Goal: Transaction & Acquisition: Register for event/course

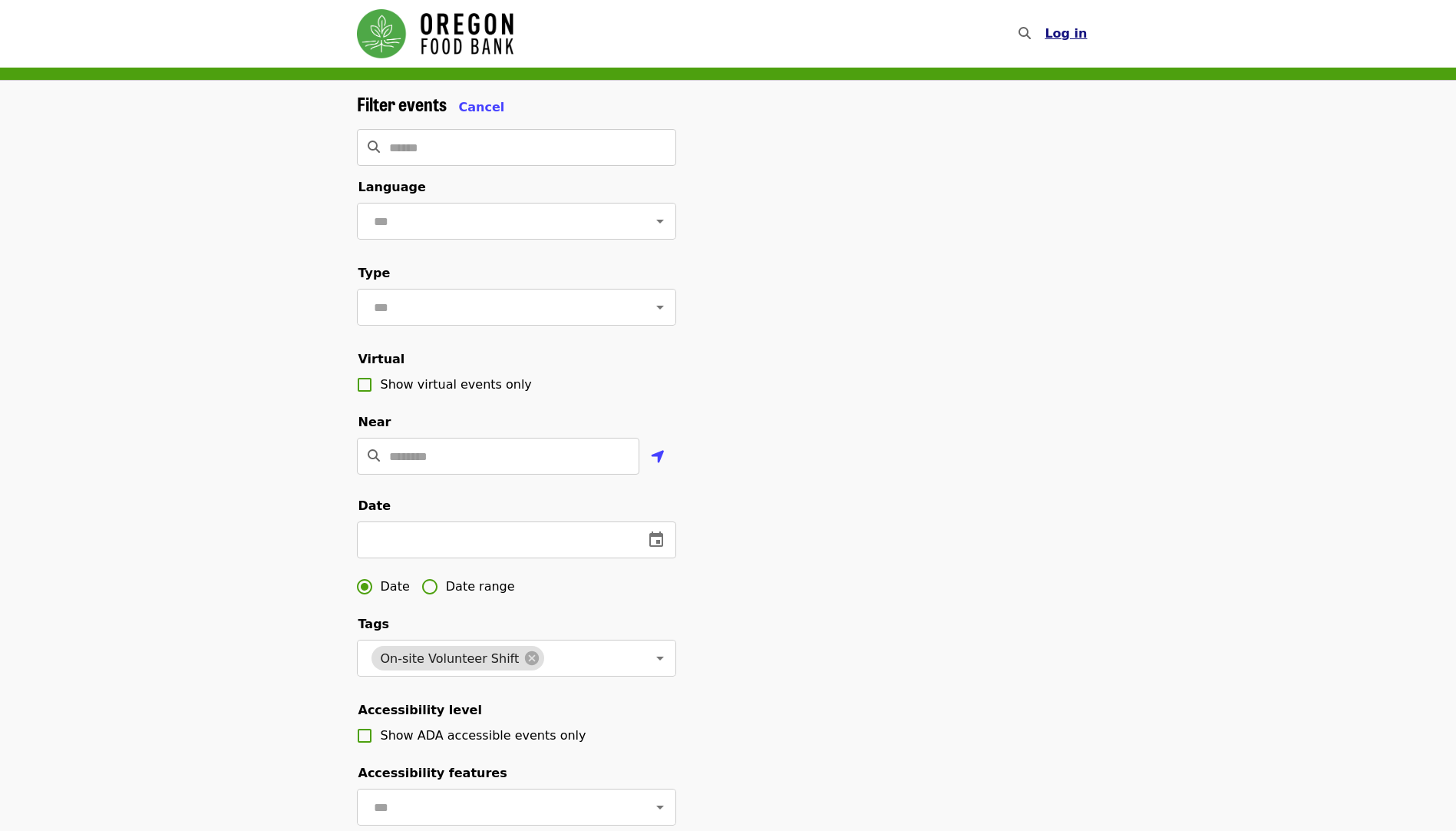
click at [1071, 33] on span "Log in" at bounding box center [1066, 33] width 42 height 14
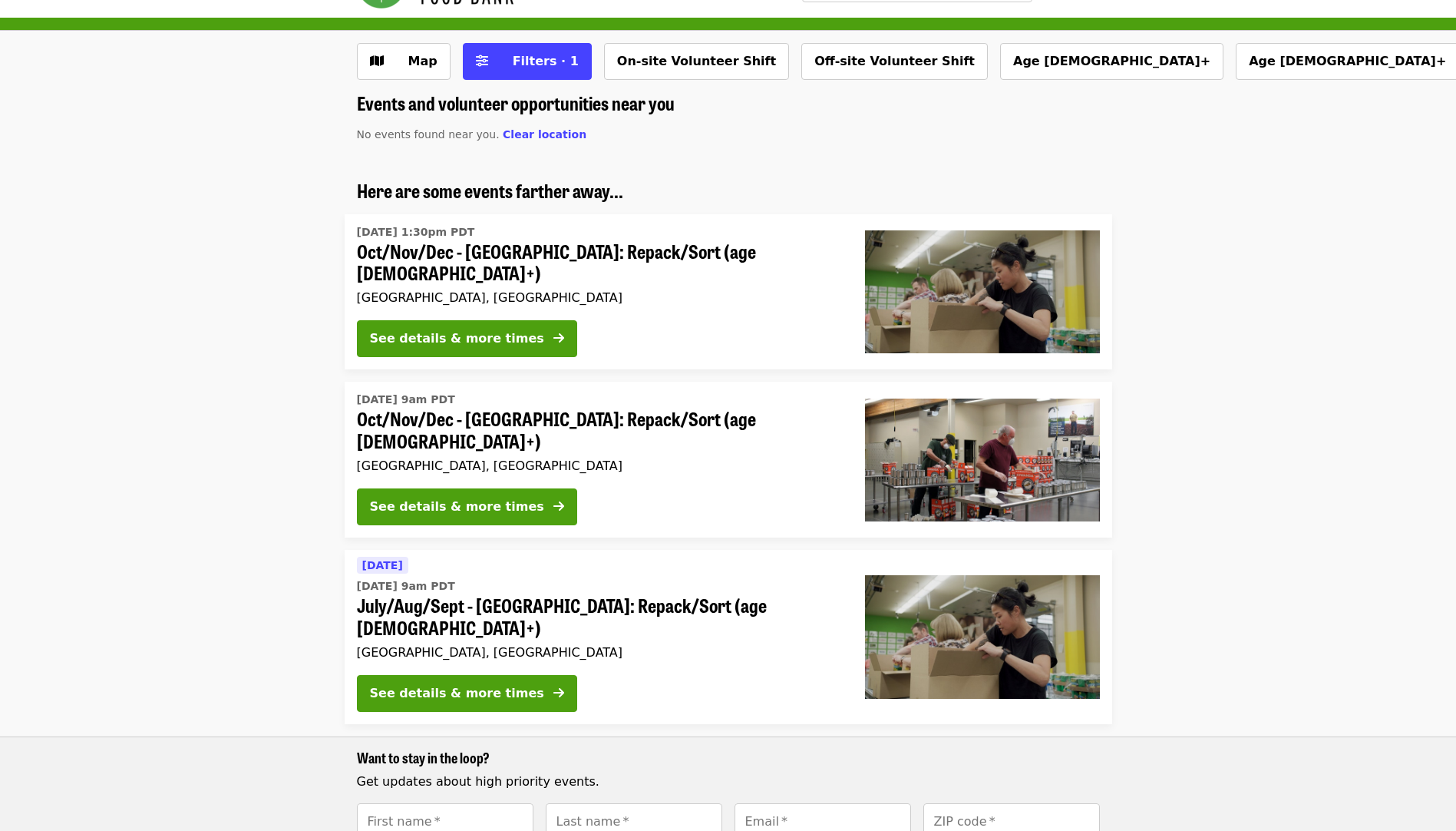
scroll to position [153, 0]
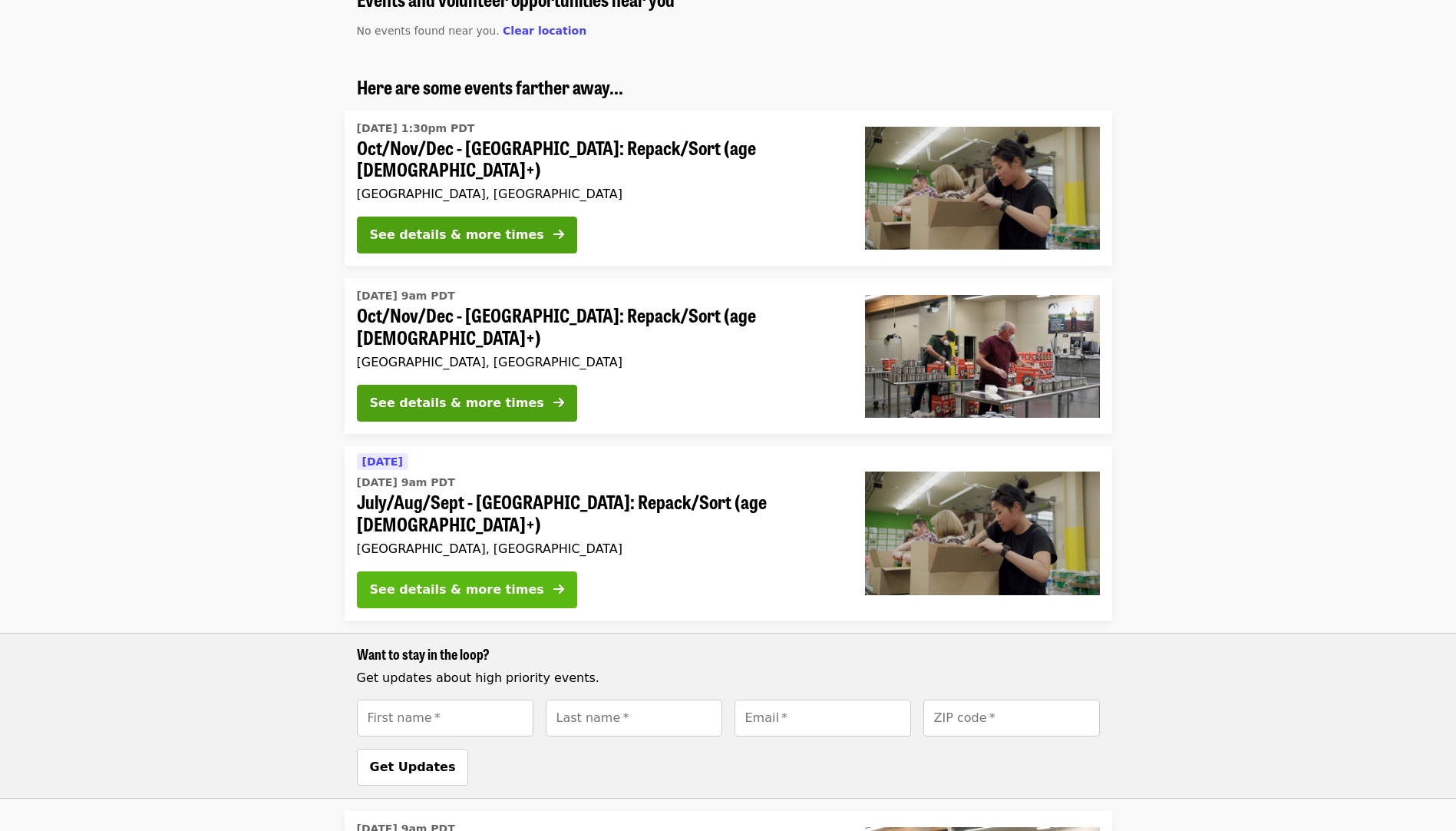
click at [495, 581] on div "See details & more times" at bounding box center [457, 590] width 174 height 19
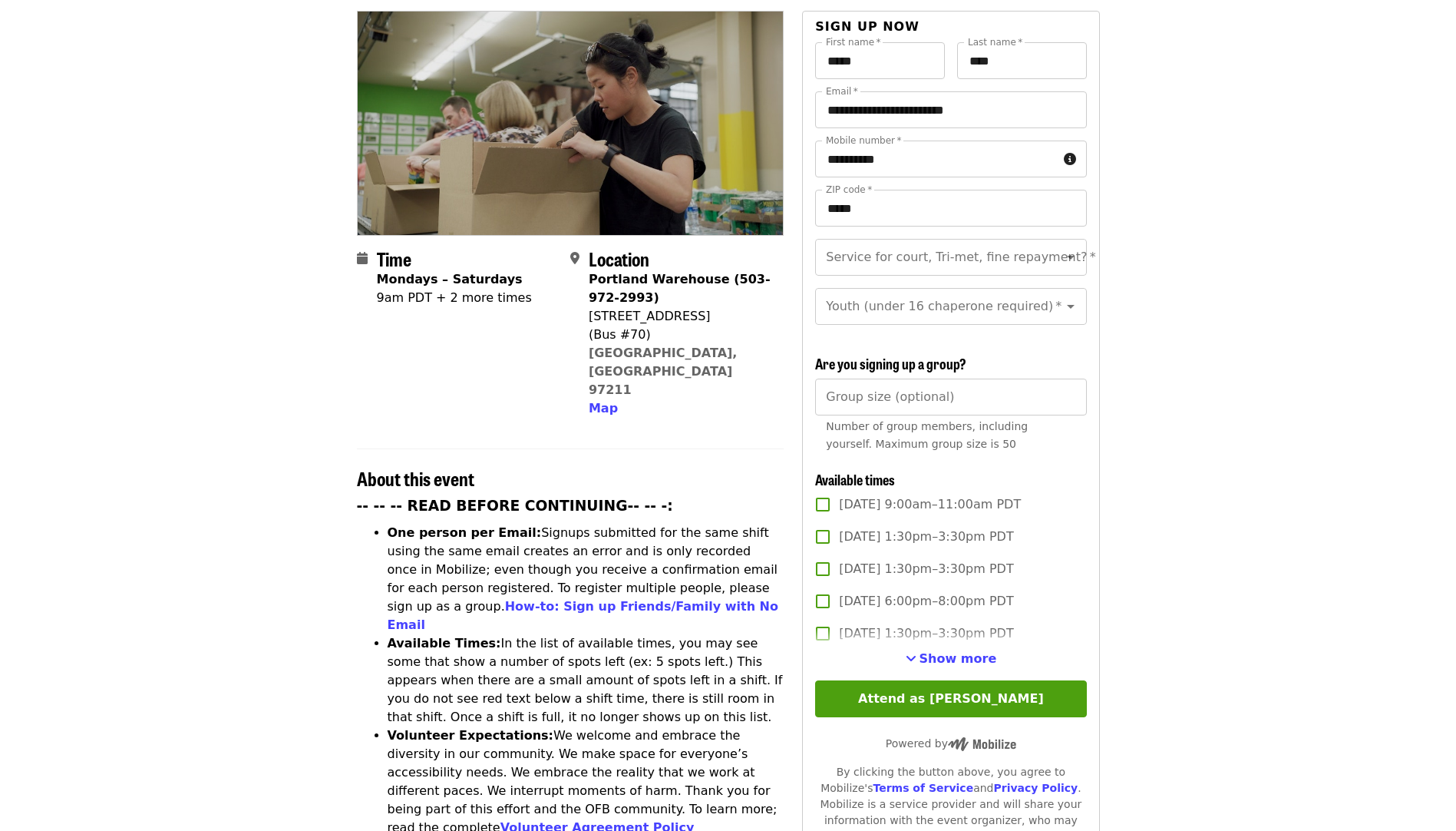
scroll to position [230, 0]
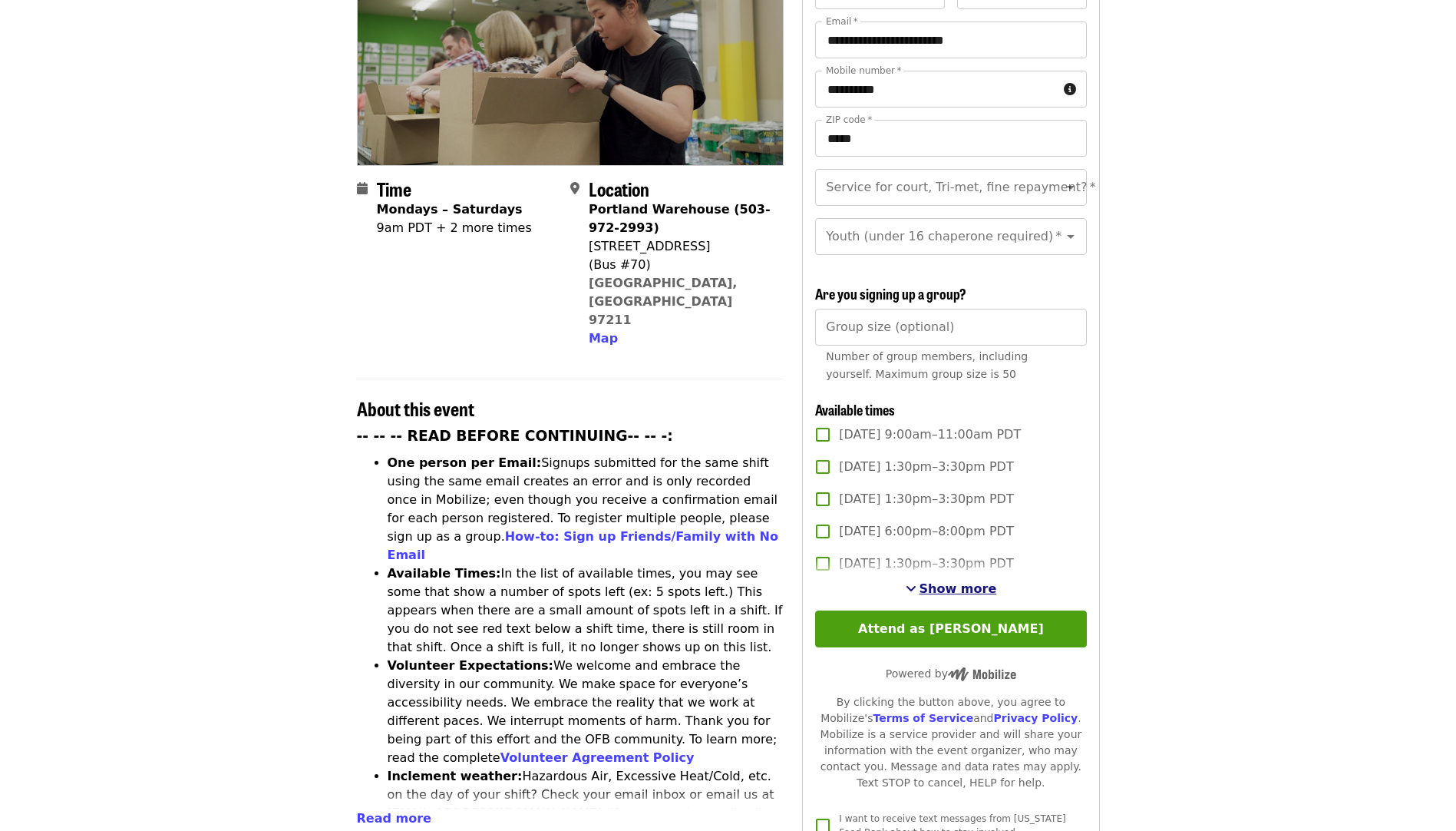
click at [981, 582] on span "Show more" at bounding box center [959, 588] width 78 height 14
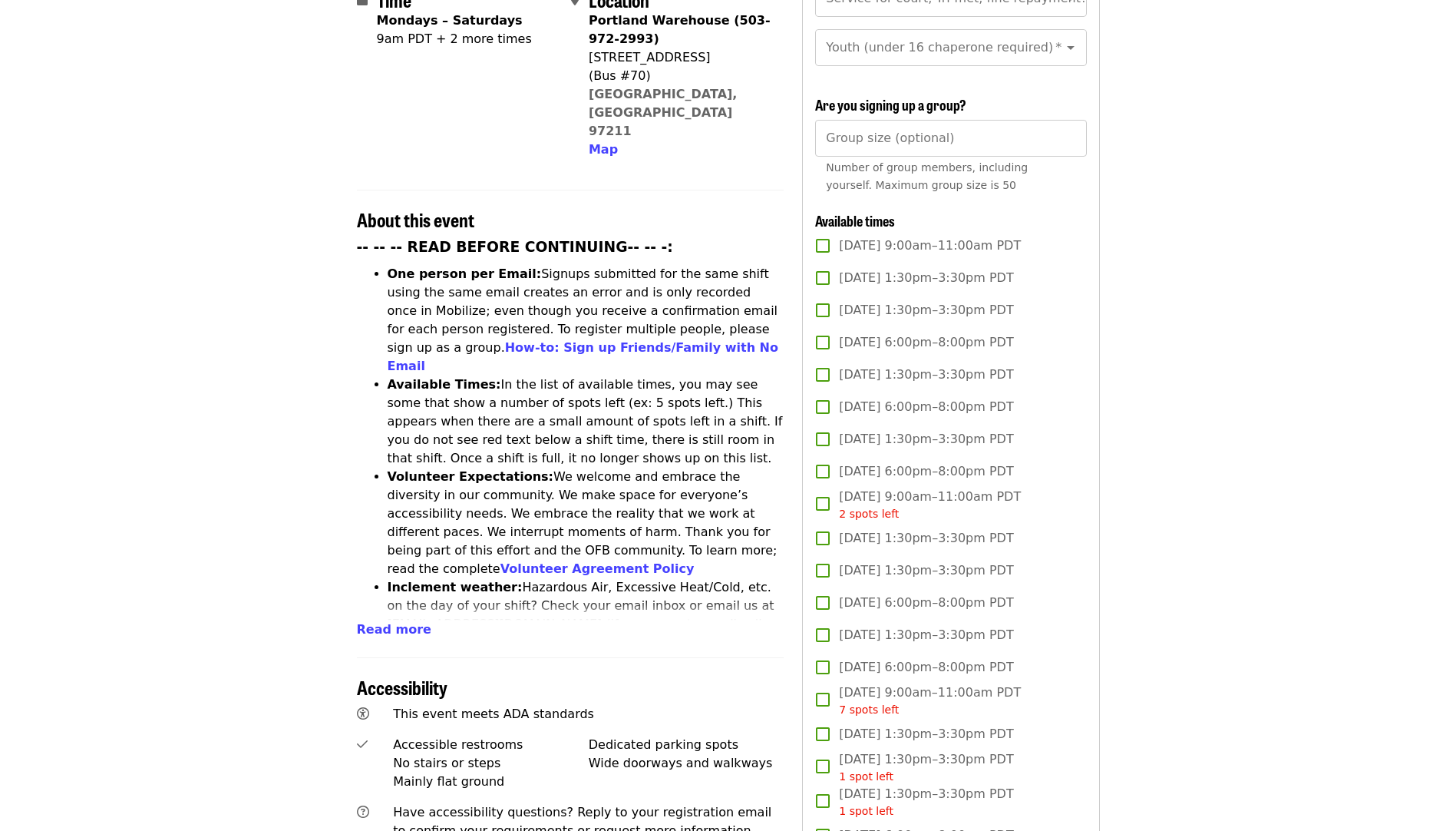
scroll to position [384, 0]
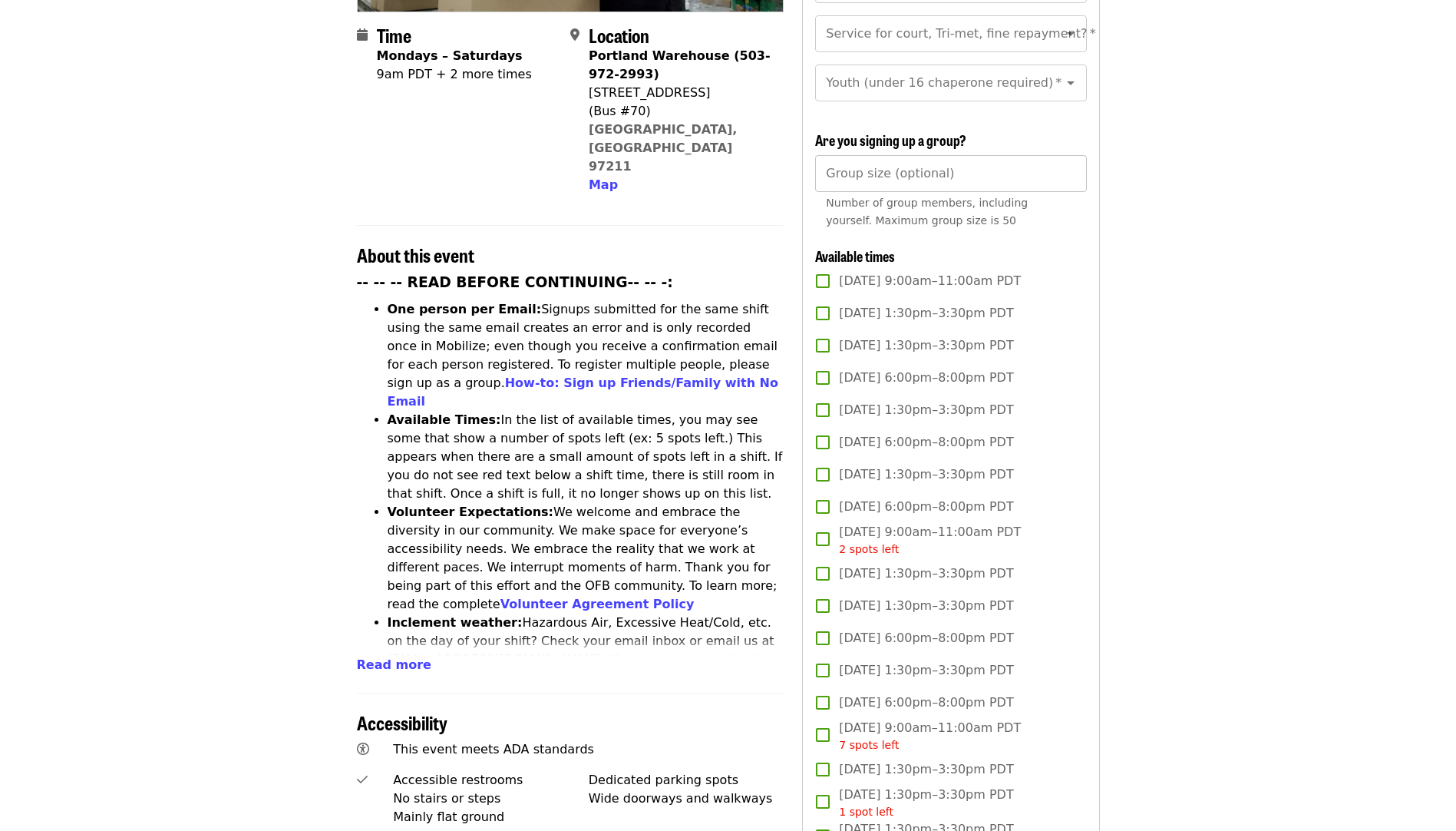
click at [1074, 169] on input "Group size (optional)" at bounding box center [951, 173] width 271 height 37
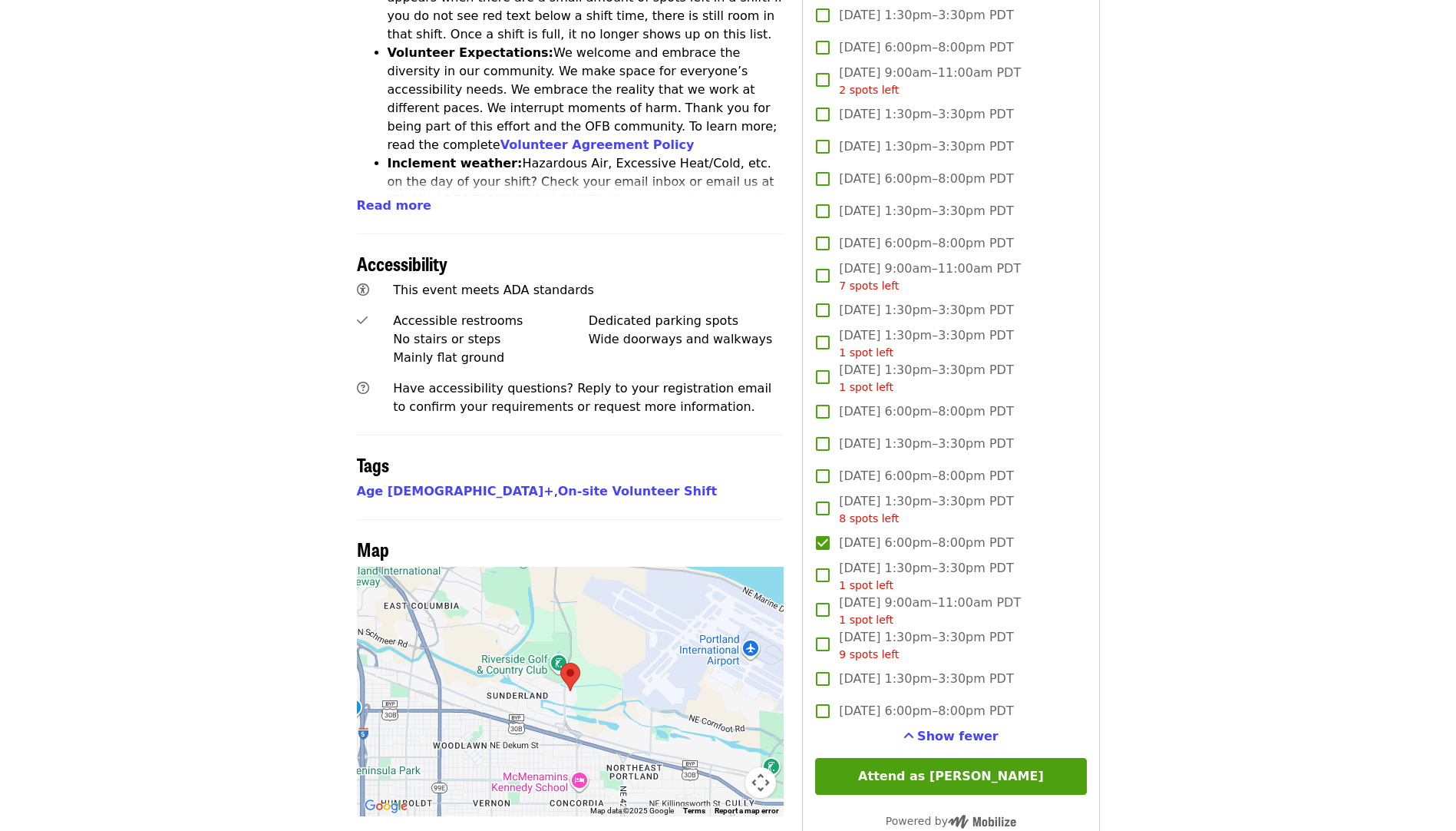
scroll to position [845, 0]
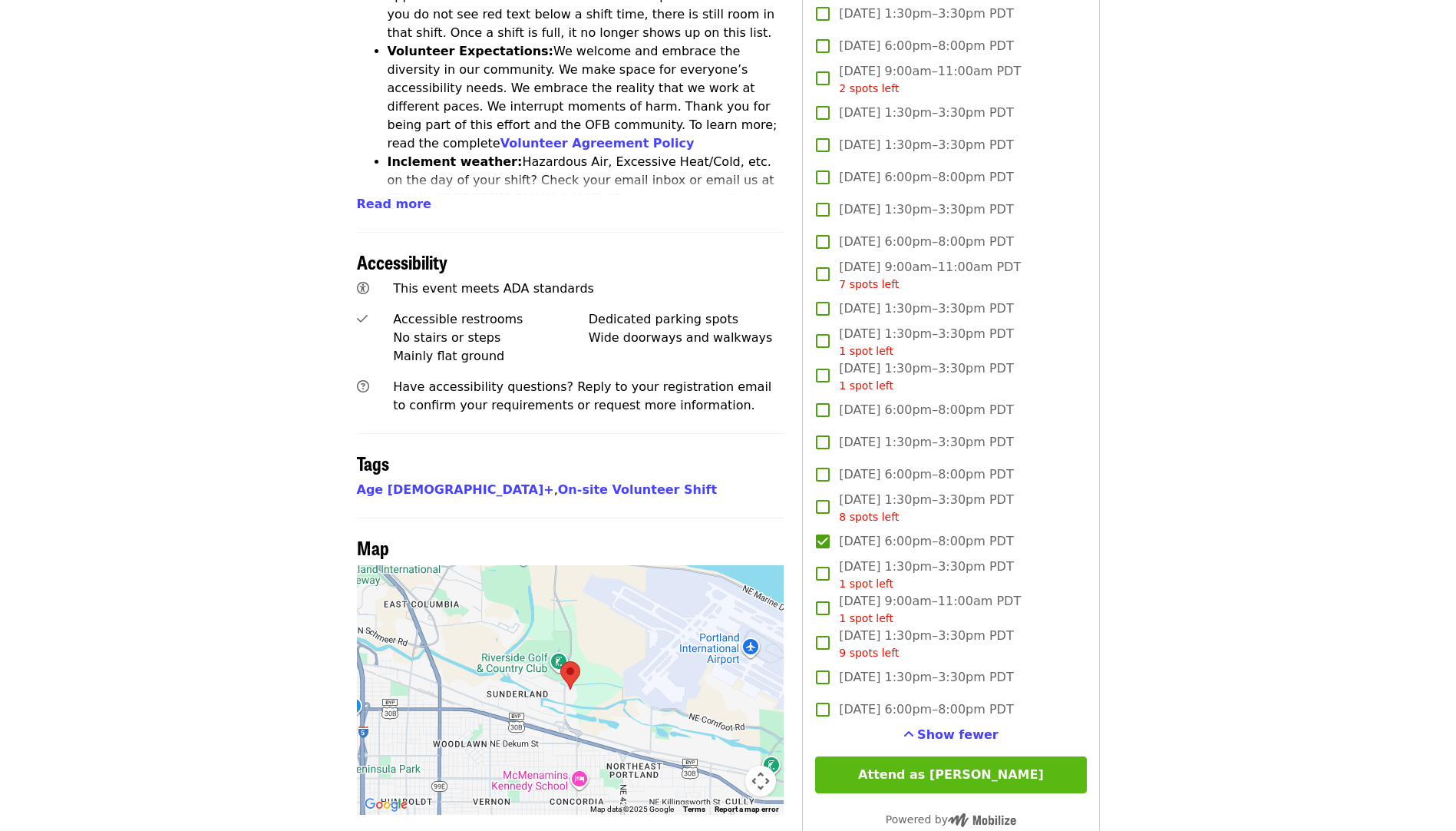
type input "*"
click at [959, 766] on button "Attend as Sarah" at bounding box center [951, 775] width 271 height 37
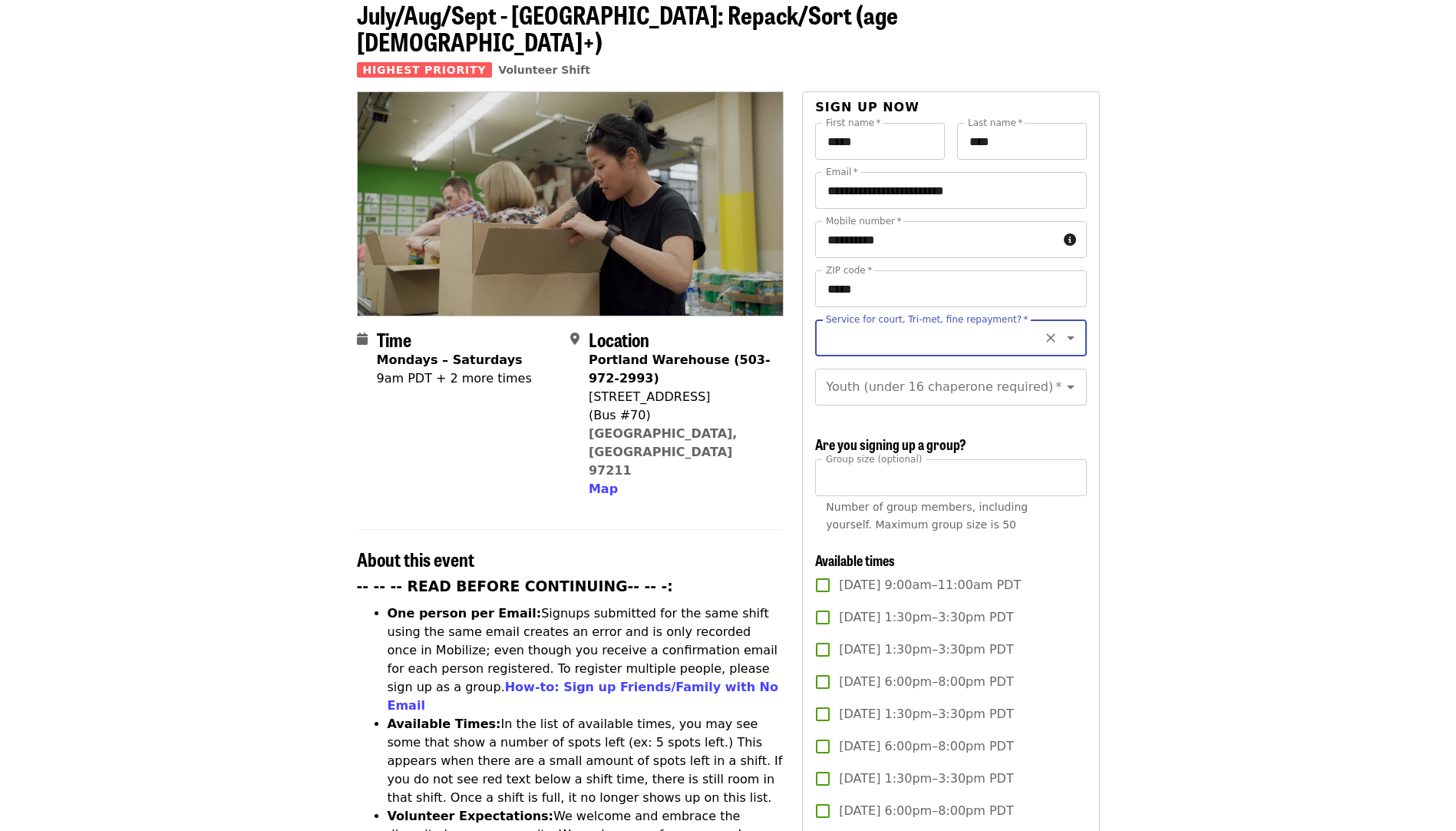
scroll to position [69, 0]
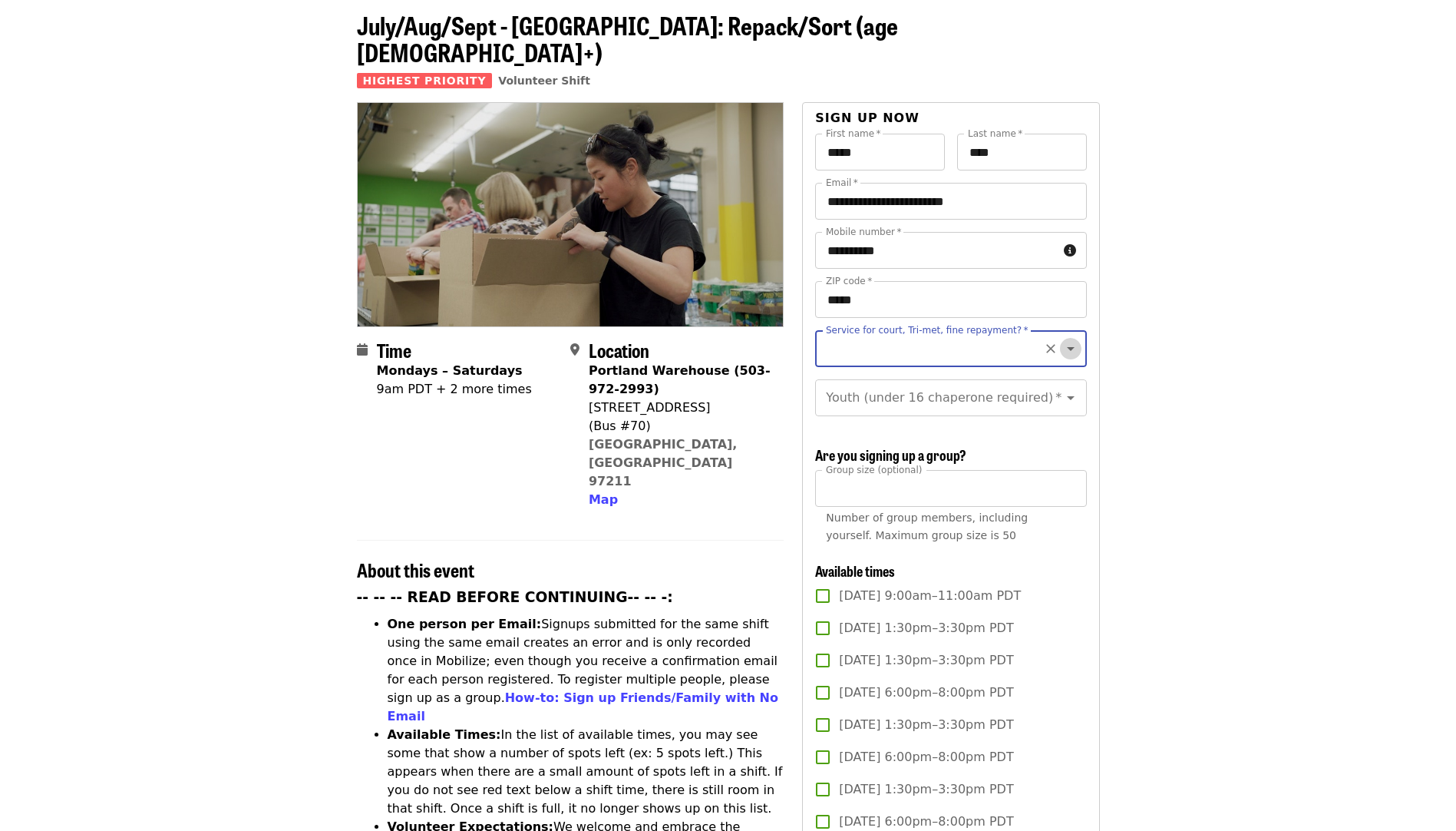
click at [1062, 339] on icon "Open" at bounding box center [1071, 349] width 19 height 19
click at [832, 367] on li "No" at bounding box center [945, 363] width 260 height 28
type input "**"
click at [1062, 388] on icon "Open" at bounding box center [1071, 398] width 19 height 19
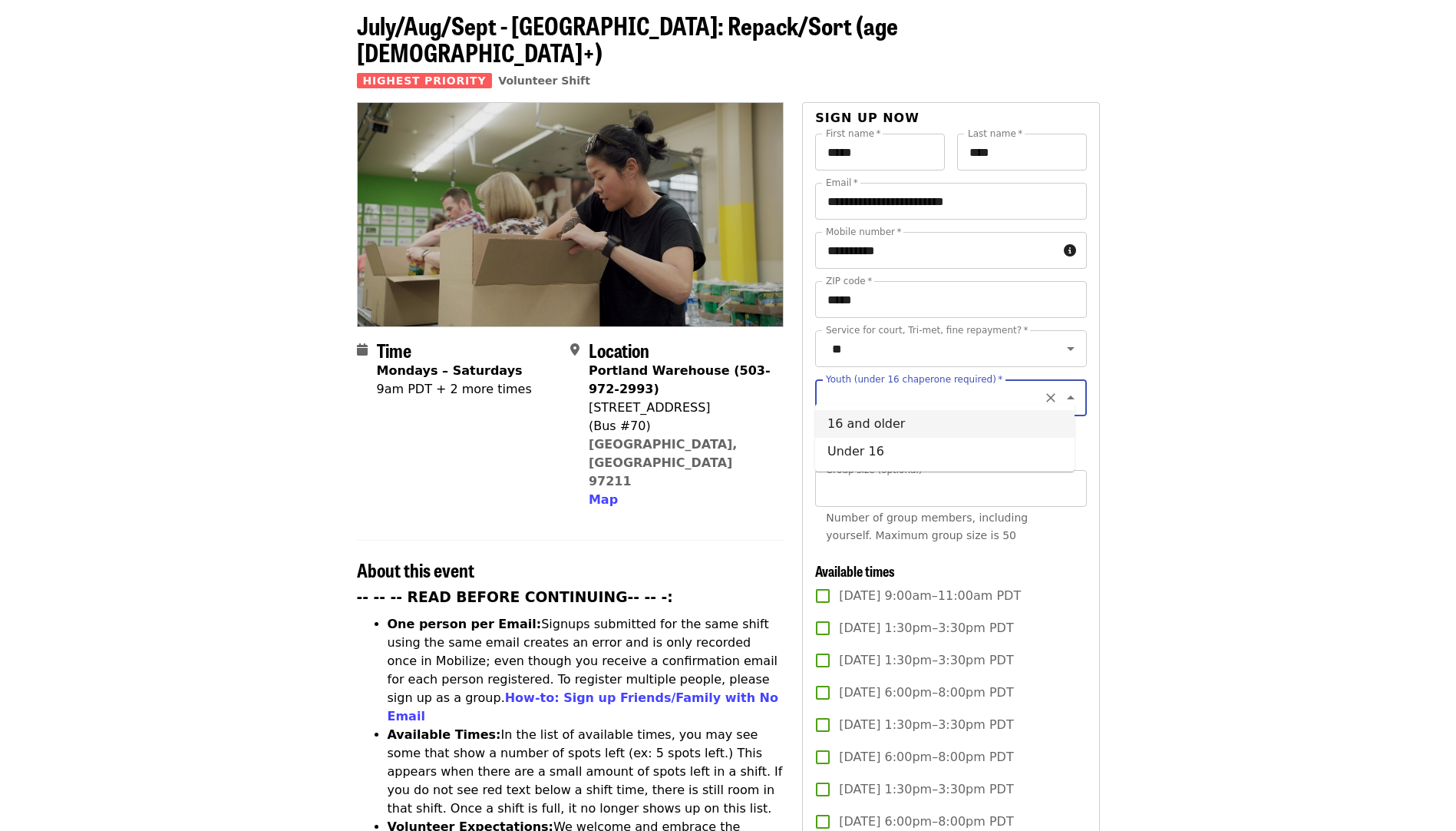
click at [909, 420] on li "16 and older" at bounding box center [945, 424] width 260 height 28
type input "**********"
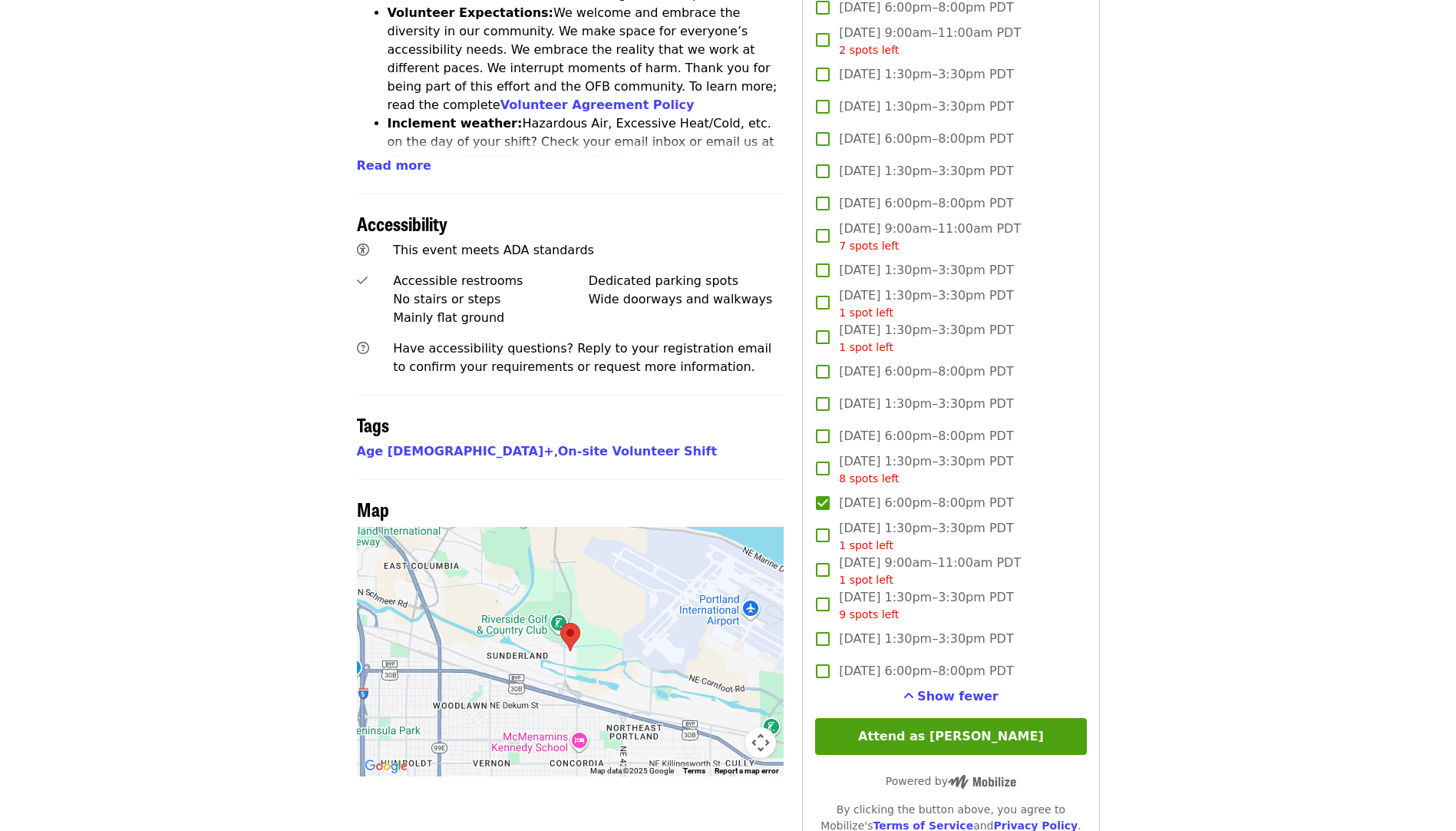
scroll to position [914, 0]
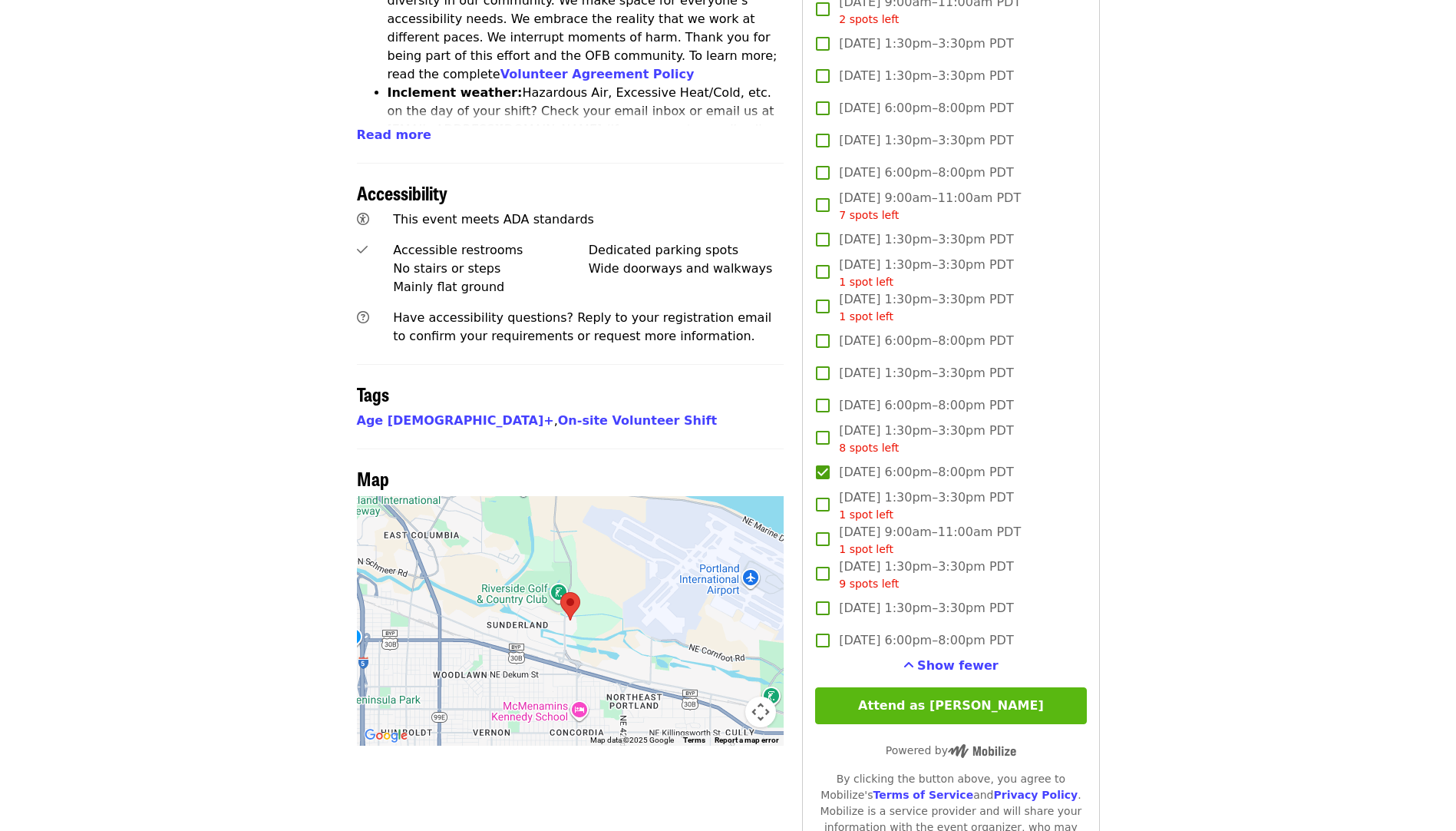
click at [965, 695] on button "Attend as Sarah" at bounding box center [951, 706] width 271 height 37
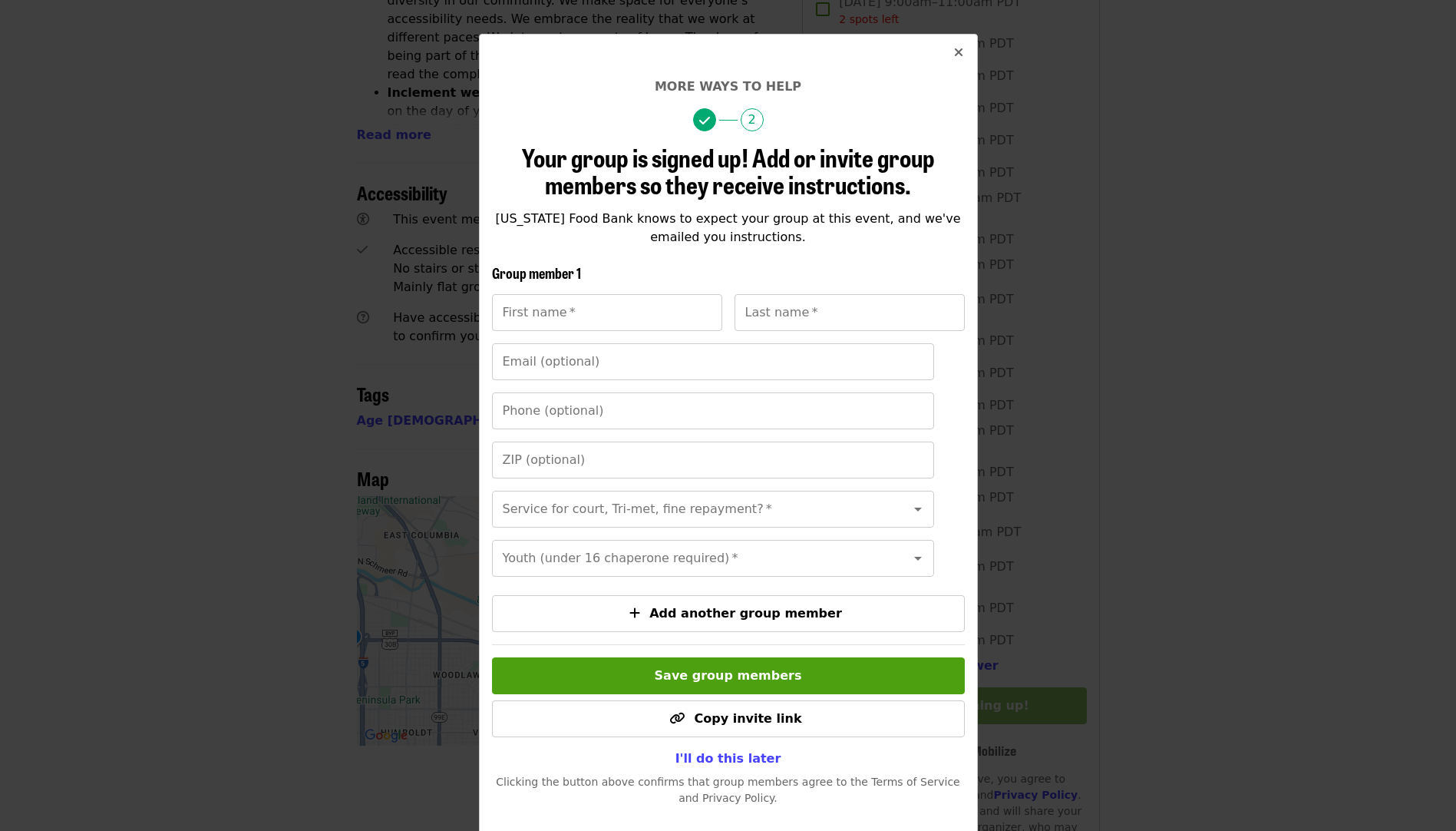
scroll to position [77, 0]
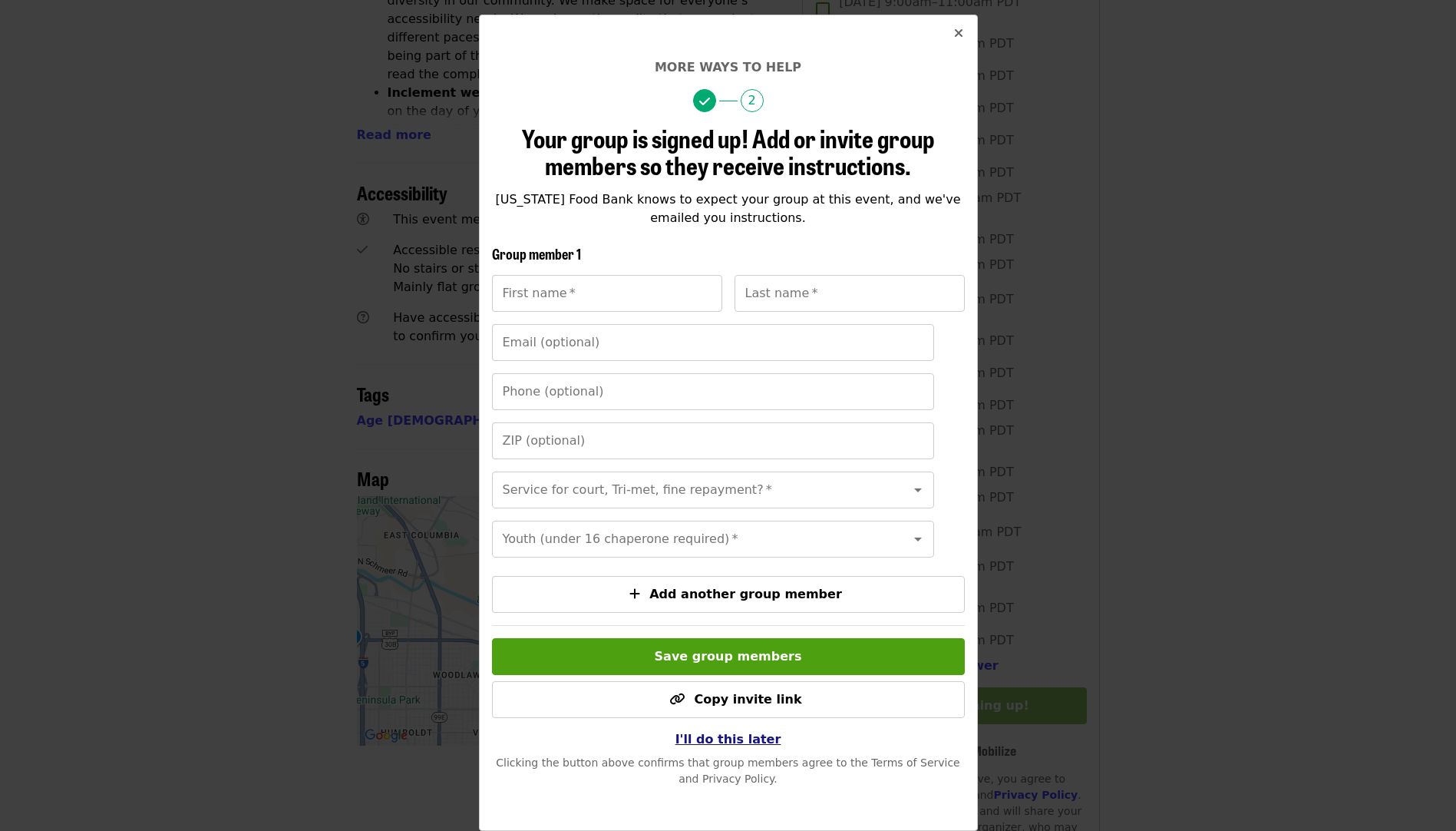
click at [744, 746] on span "I'll do this later" at bounding box center [728, 739] width 106 height 14
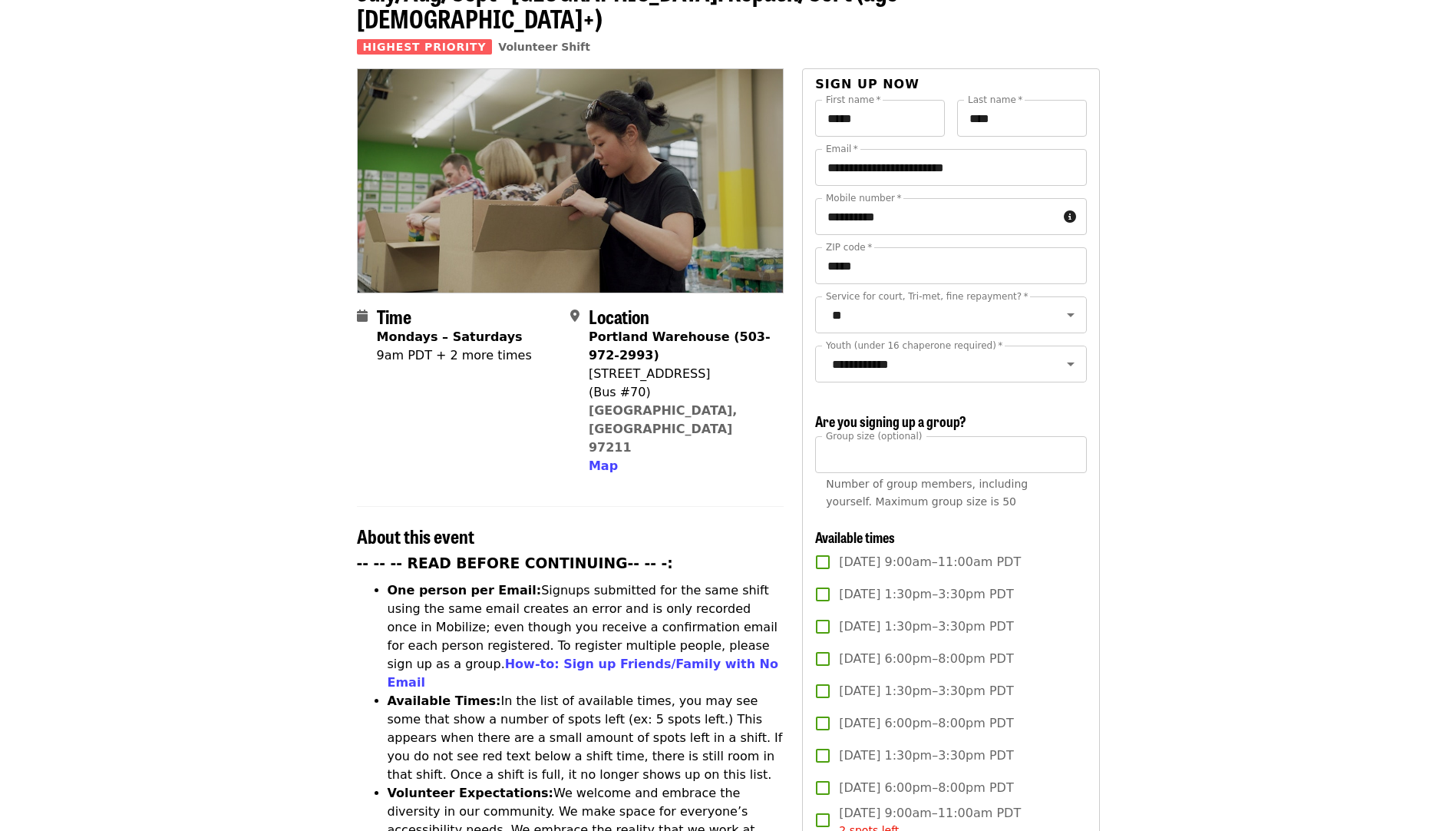
scroll to position [153, 0]
